Goal: Transaction & Acquisition: Purchase product/service

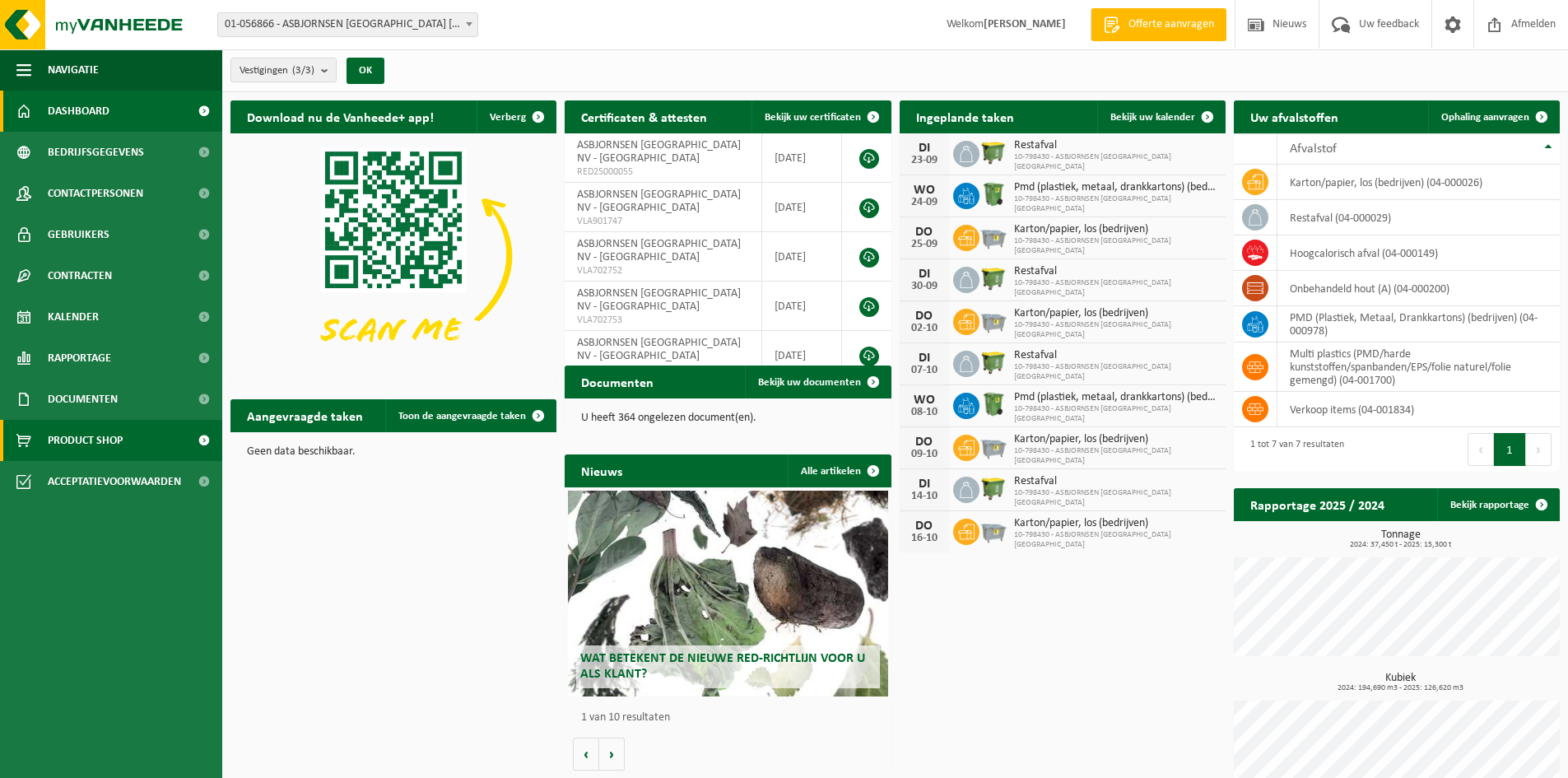
click at [99, 445] on span "Product Shop" at bounding box center [85, 440] width 75 height 41
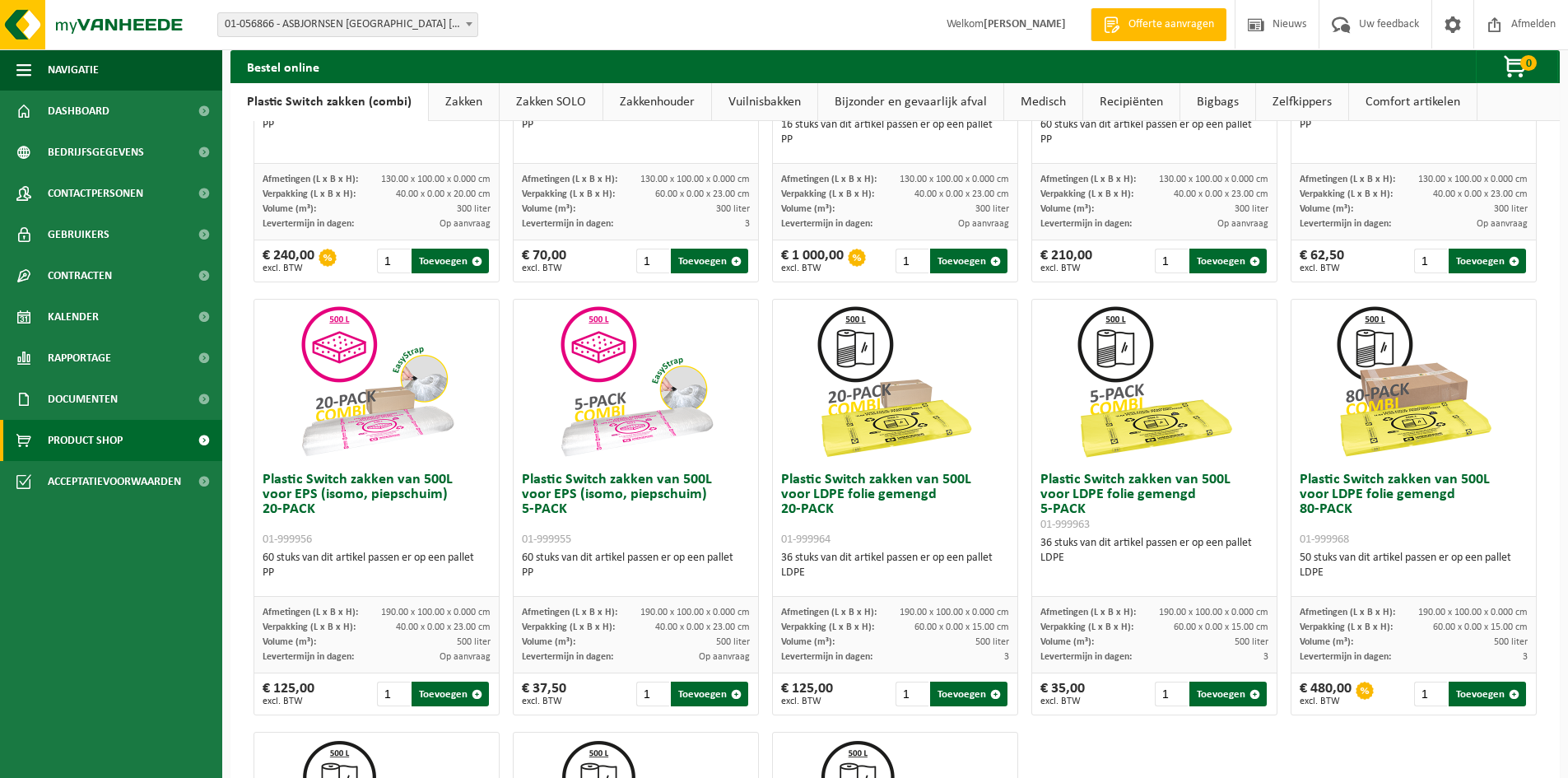
scroll to position [768, 0]
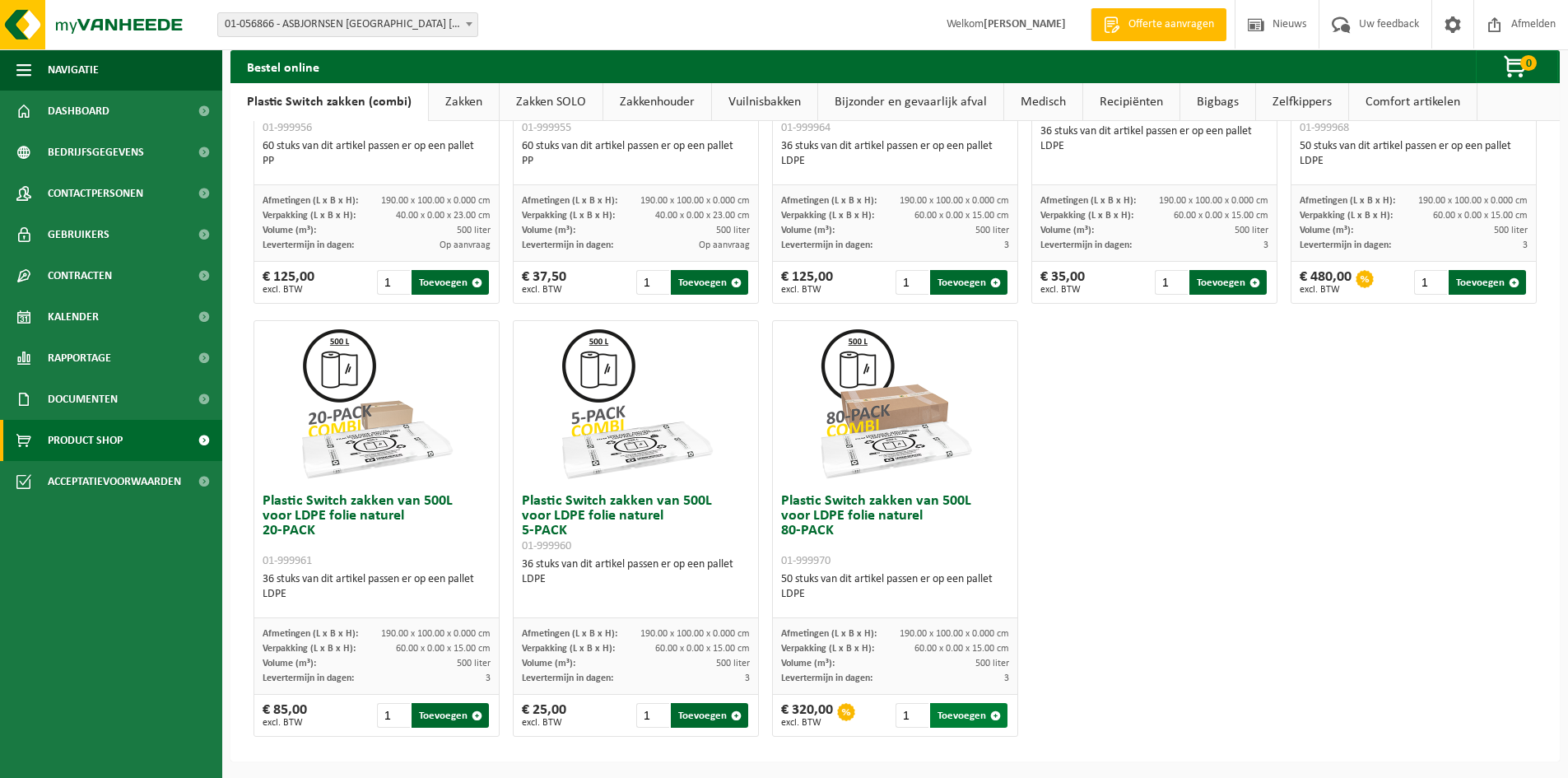
click at [960, 717] on button "Toevoegen" at bounding box center [969, 716] width 77 height 25
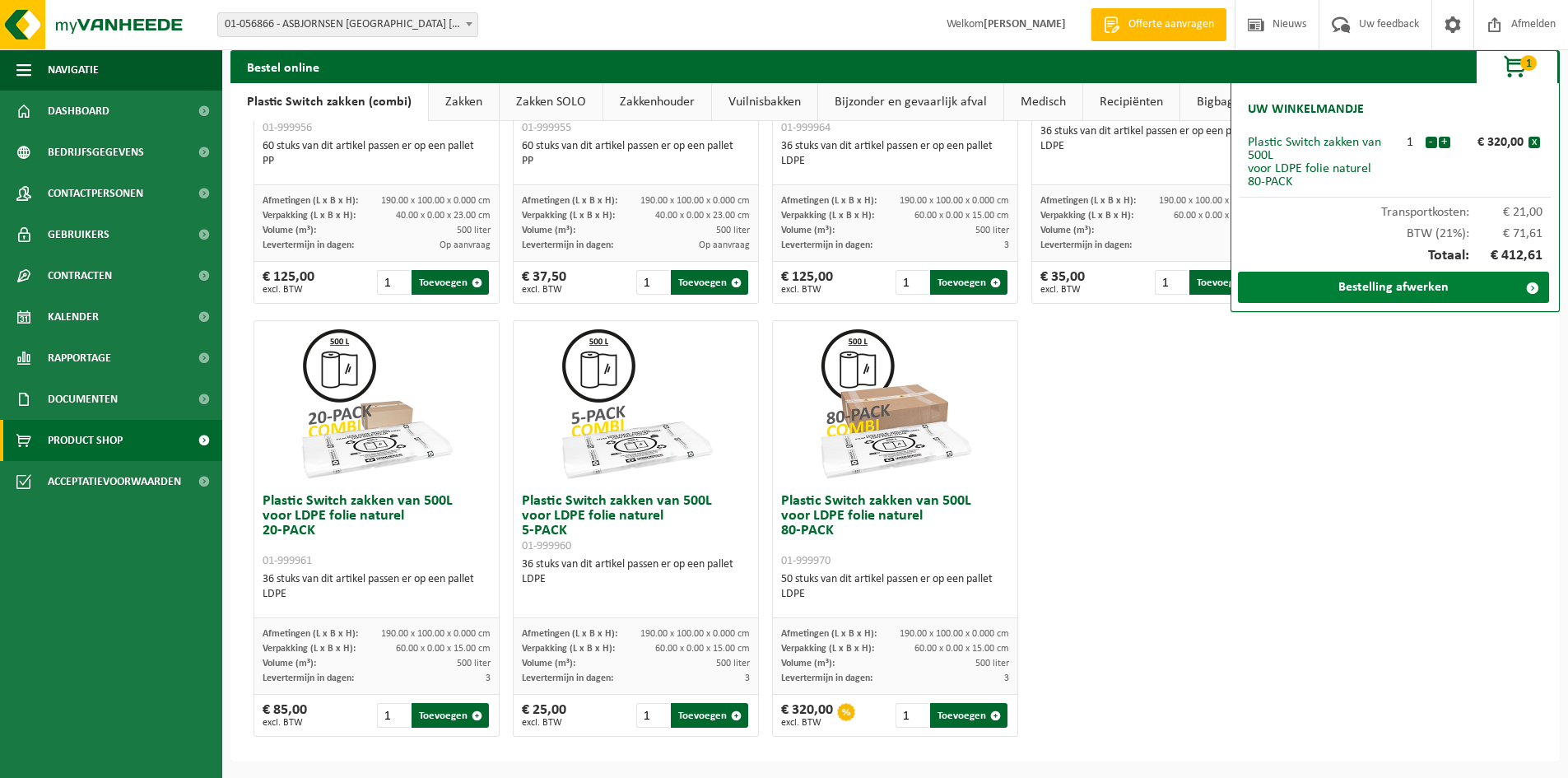
click at [1360, 280] on link "Bestelling afwerken" at bounding box center [1394, 288] width 311 height 32
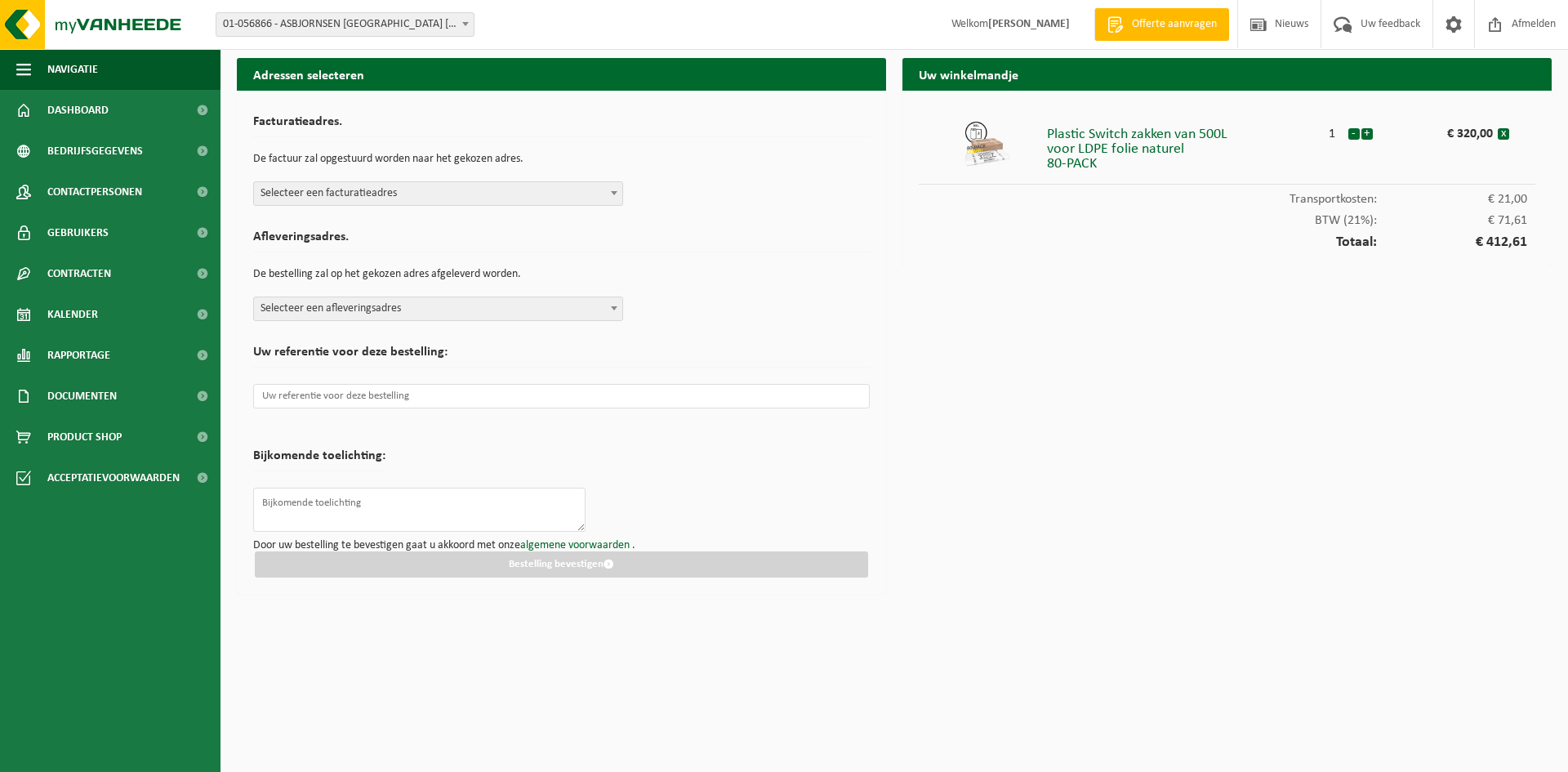
click at [609, 195] on span at bounding box center [614, 192] width 17 height 21
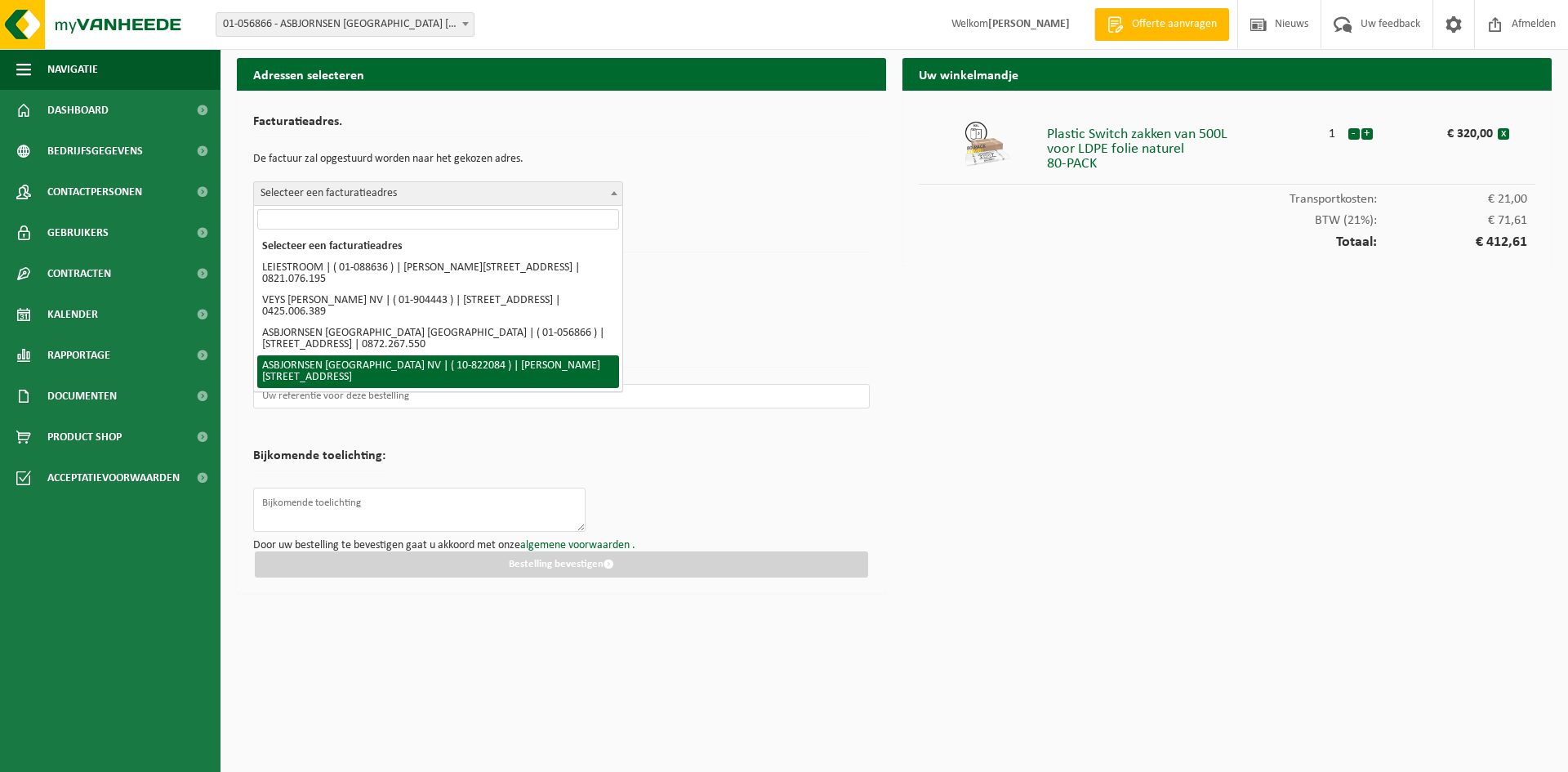
select select "40234"
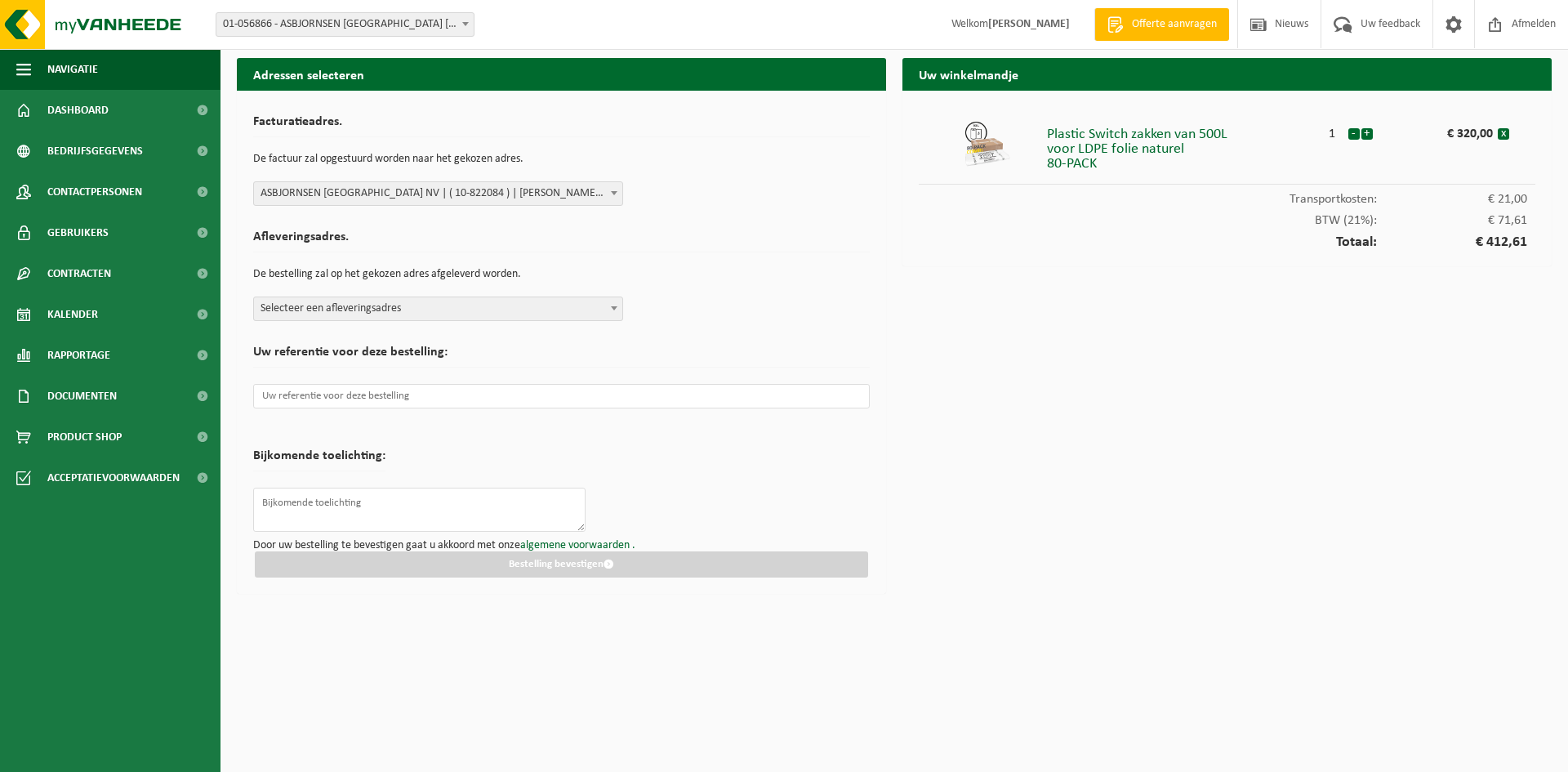
click at [611, 305] on span at bounding box center [614, 308] width 17 height 21
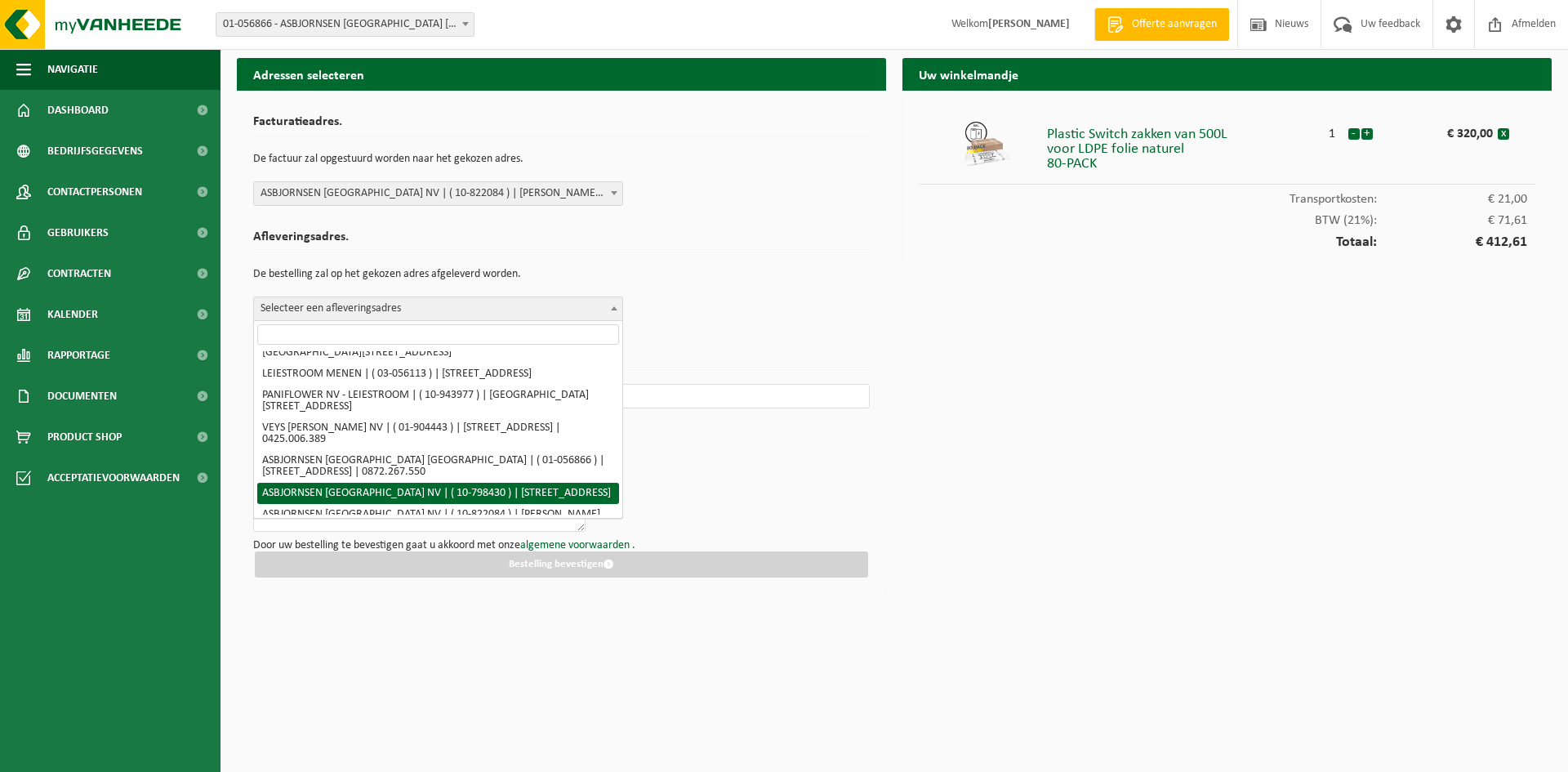
scroll to position [108, 0]
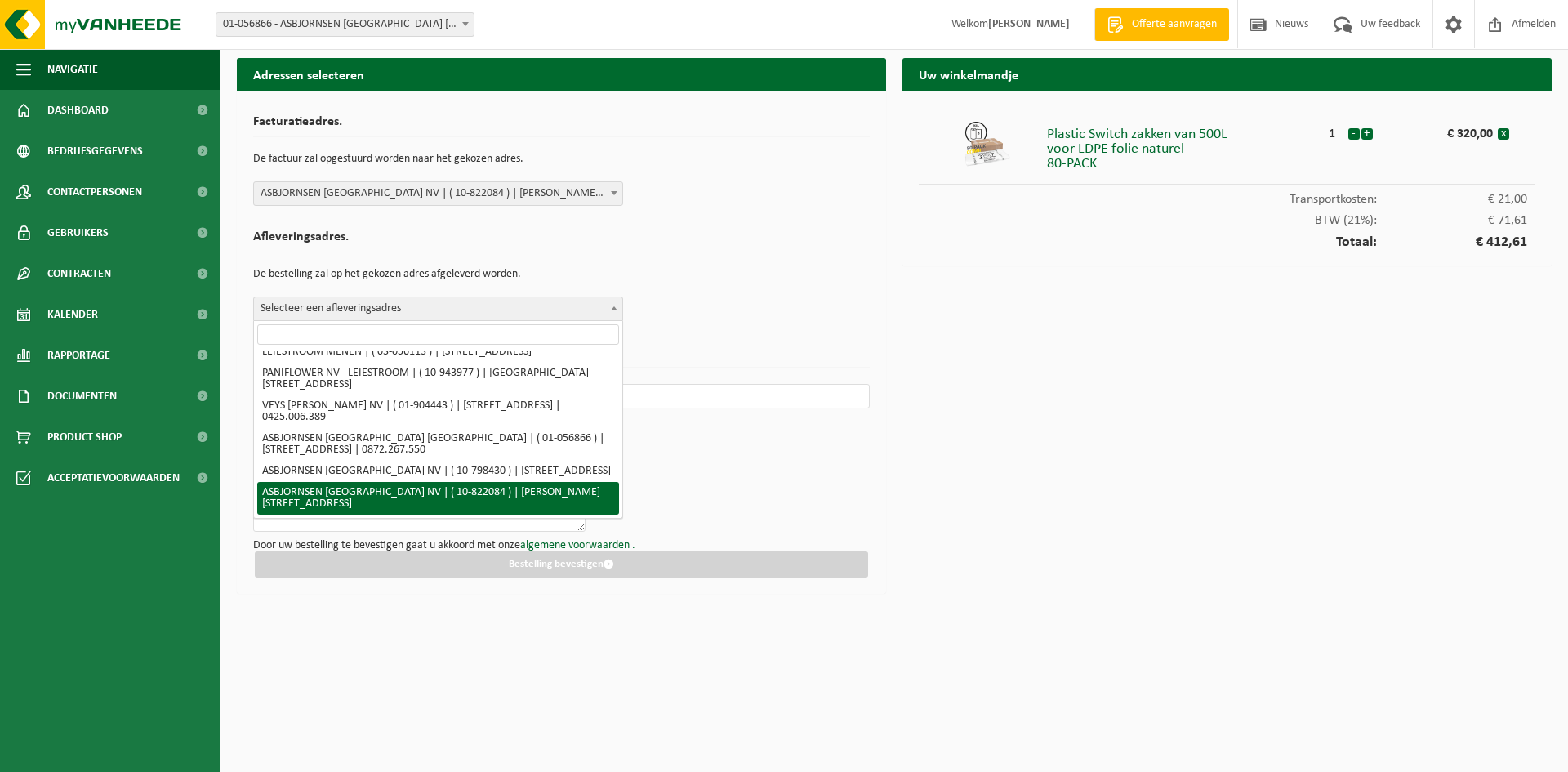
select select "40234"
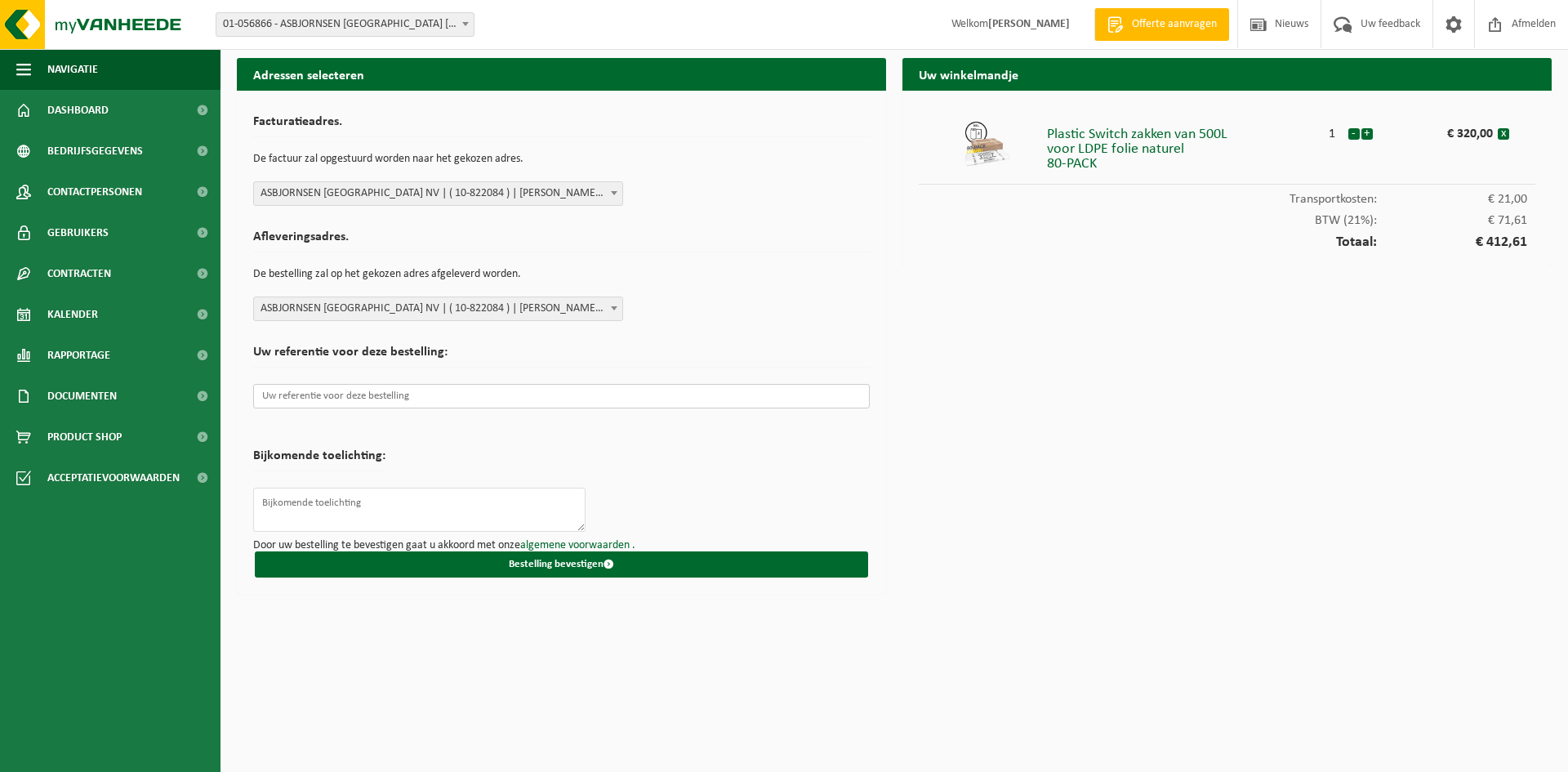
click at [328, 396] on input "text" at bounding box center [561, 396] width 616 height 25
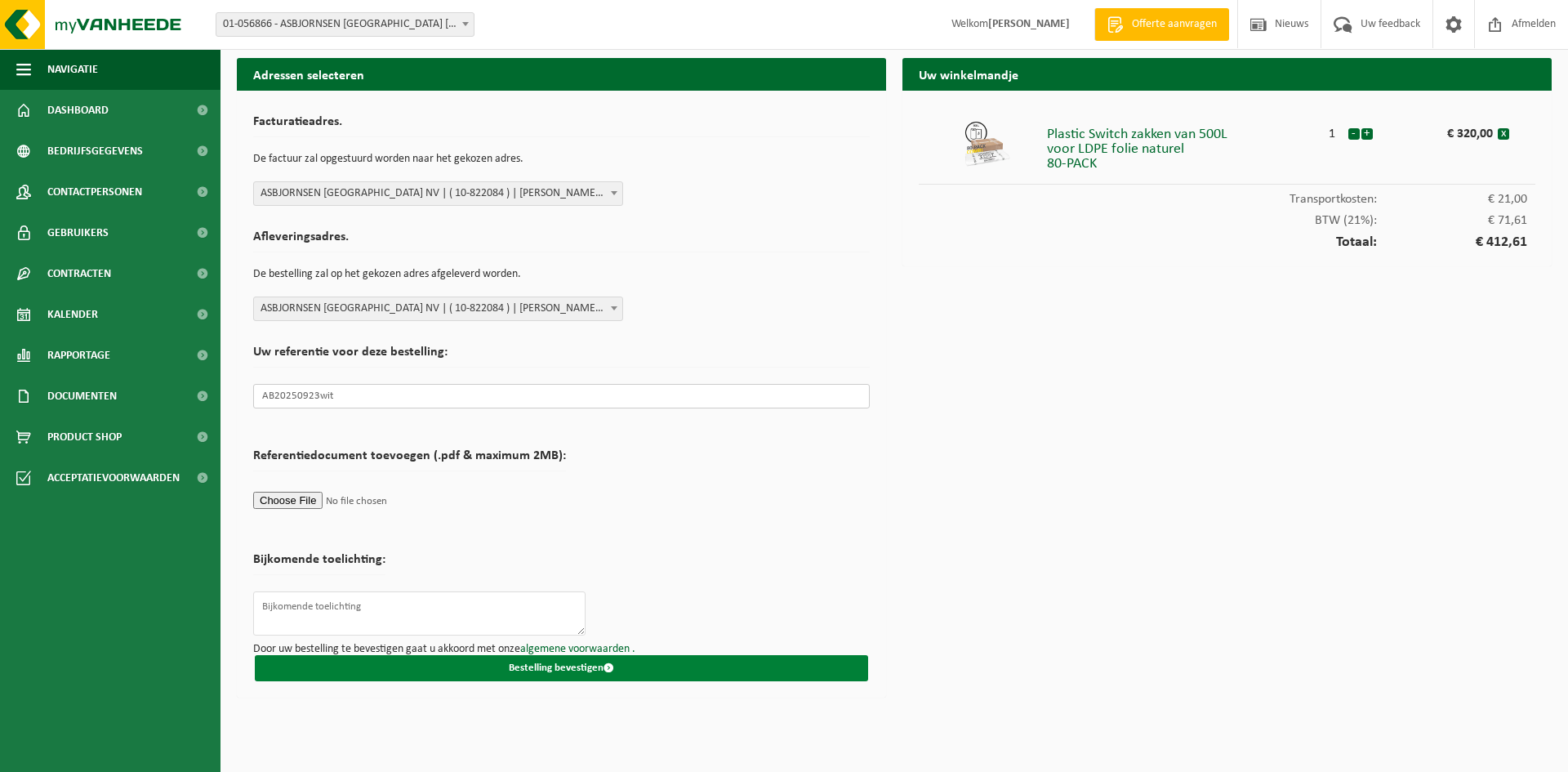
type input "AB20250923wit"
click at [544, 669] on button "Bestelling bevestigen" at bounding box center [561, 669] width 613 height 26
